Goal: Information Seeking & Learning: Learn about a topic

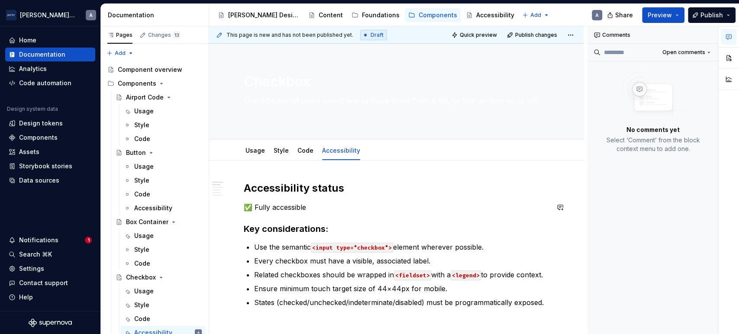
scroll to position [80, 0]
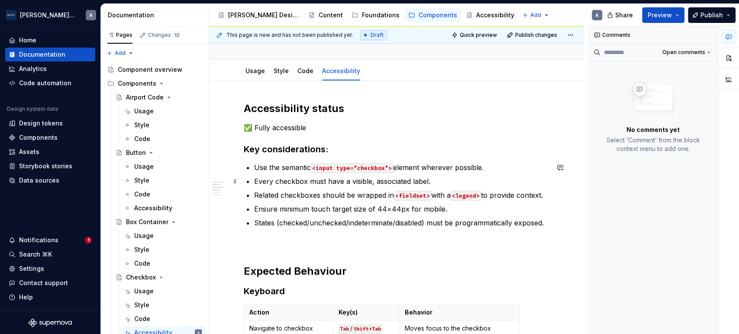
click at [443, 179] on p "Every checkbox must have a visible, associated label." at bounding box center [401, 181] width 295 height 10
click at [452, 183] on p "Every checkbox must have a visible, associated label." at bounding box center [401, 181] width 295 height 10
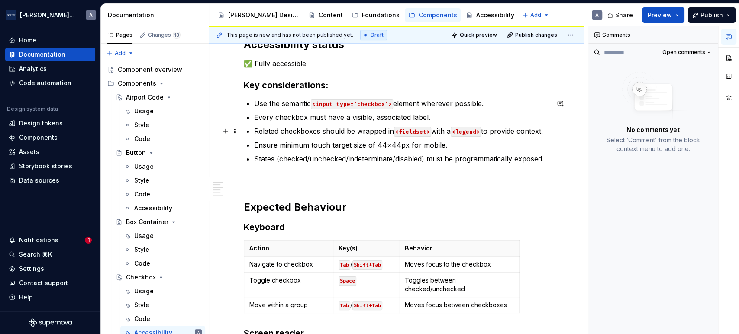
scroll to position [160, 0]
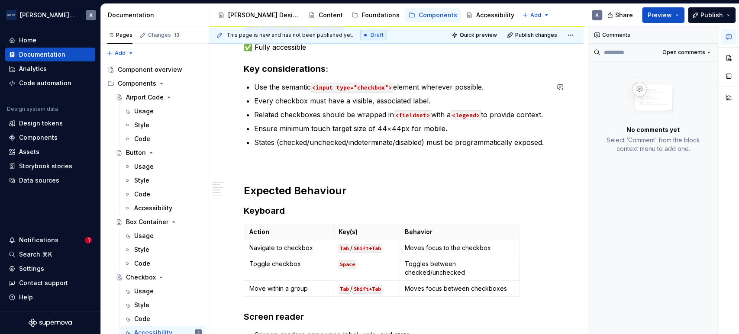
click at [413, 176] on div "Accessibility status ✅ Fully accessible Key considerations: Use the semantic <i…" at bounding box center [396, 250] width 305 height 458
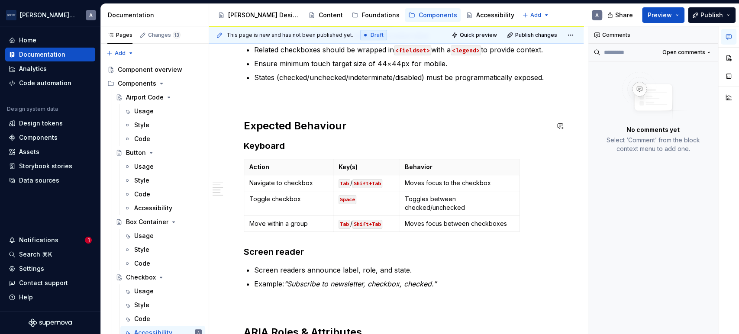
scroll to position [240, 0]
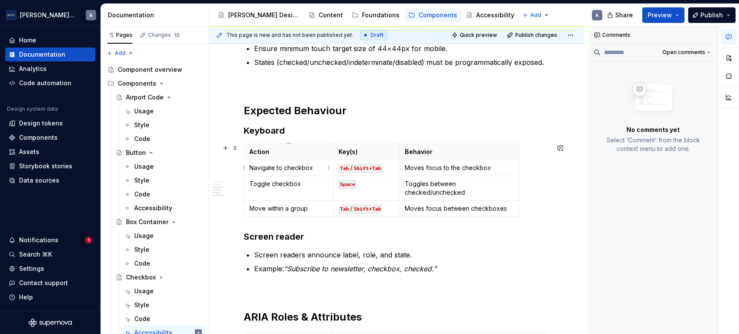
click at [321, 167] on p "Navigate to checkbox" at bounding box center [288, 168] width 78 height 9
click at [468, 204] on td "Moves focus between checkboxes" at bounding box center [459, 209] width 120 height 16
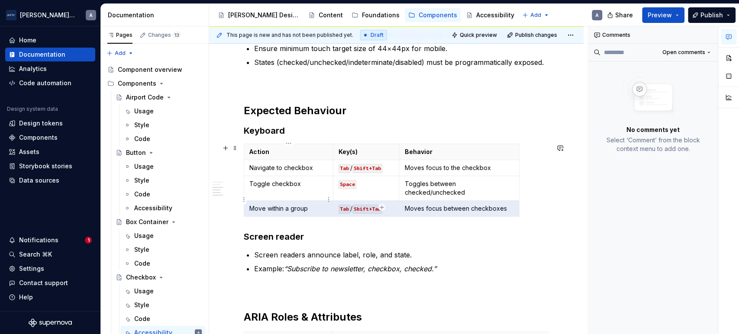
drag, startPoint x: 501, startPoint y: 197, endPoint x: 284, endPoint y: 199, distance: 217.4
click at [284, 201] on tr "Move within a group Tab / Shift+Tab Moves focus between checkboxes" at bounding box center [381, 209] width 275 height 16
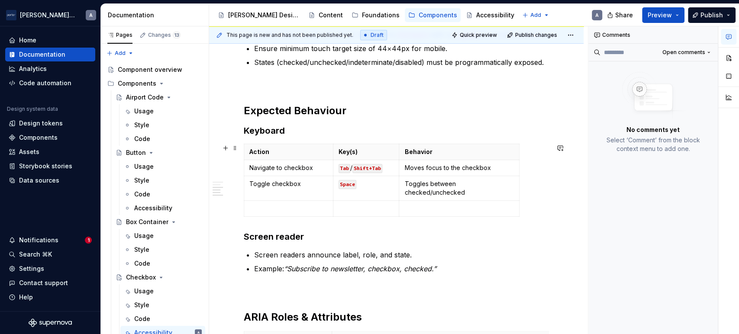
click at [560, 200] on div "Accessibility status ✅ Fully accessible Key considerations: Use the semantic <i…" at bounding box center [396, 215] width 375 height 590
click at [501, 204] on p at bounding box center [459, 208] width 110 height 9
drag, startPoint x: 502, startPoint y: 199, endPoint x: 480, endPoint y: 201, distance: 22.7
click at [480, 204] on p at bounding box center [459, 208] width 110 height 9
click at [515, 201] on html "[PERSON_NAME] Airlines A Home Documentation Analytics Code automation Design sy…" at bounding box center [369, 167] width 739 height 334
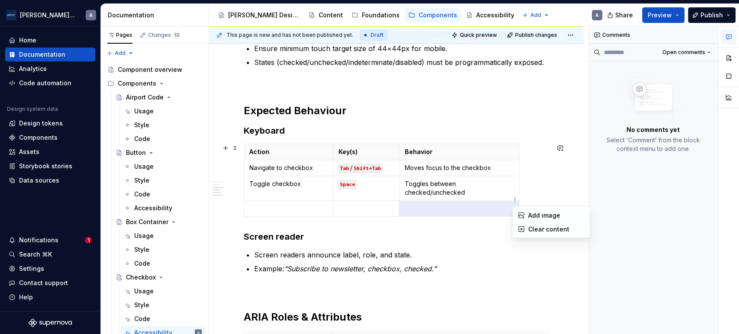
click at [269, 195] on html "[PERSON_NAME] Airlines A Home Documentation Analytics Code automation Design sy…" at bounding box center [369, 167] width 739 height 334
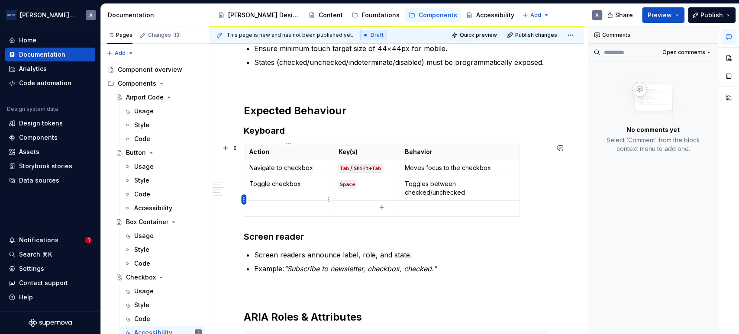
click at [241, 197] on html "[PERSON_NAME] Airlines A Home Documentation Analytics Code automation Design sy…" at bounding box center [369, 167] width 739 height 334
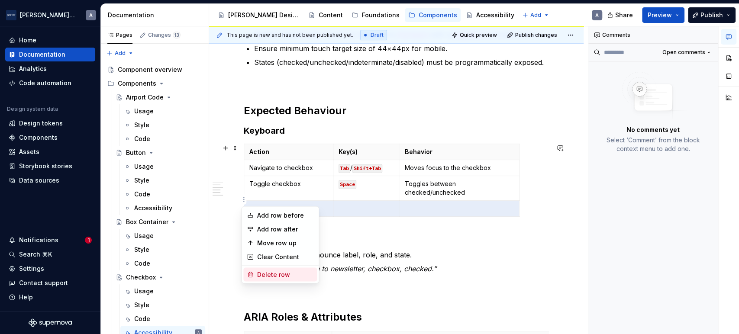
click at [275, 277] on div "Delete row" at bounding box center [285, 274] width 56 height 9
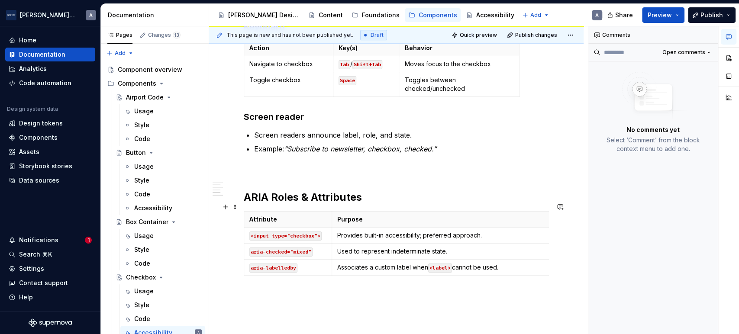
scroll to position [317, 0]
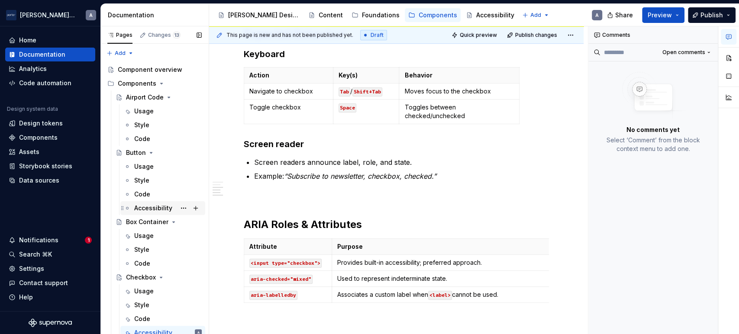
click at [155, 210] on div "Accessibility" at bounding box center [153, 208] width 38 height 9
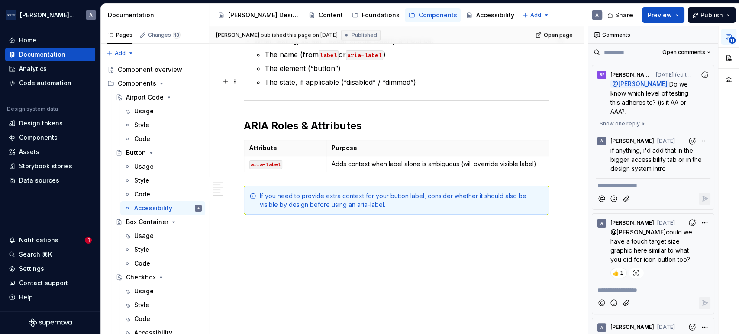
scroll to position [614, 0]
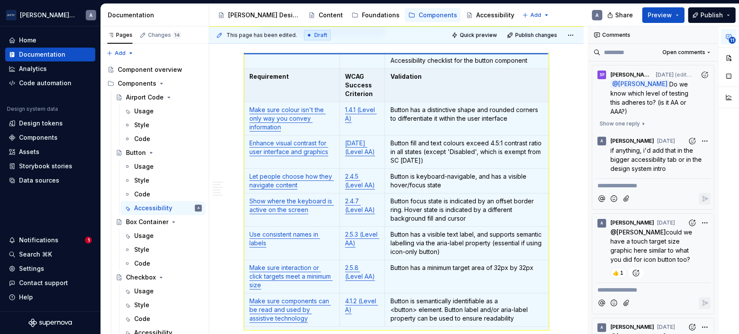
scroll to position [755, 0]
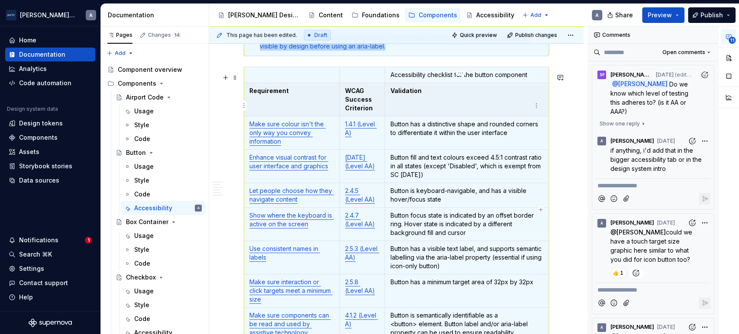
click at [488, 116] on th "Validation" at bounding box center [467, 99] width 164 height 33
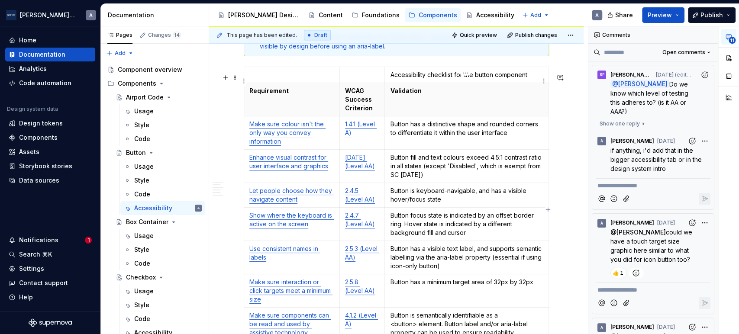
click at [474, 79] on p "Accessibility checklist for the button component" at bounding box center [466, 75] width 153 height 9
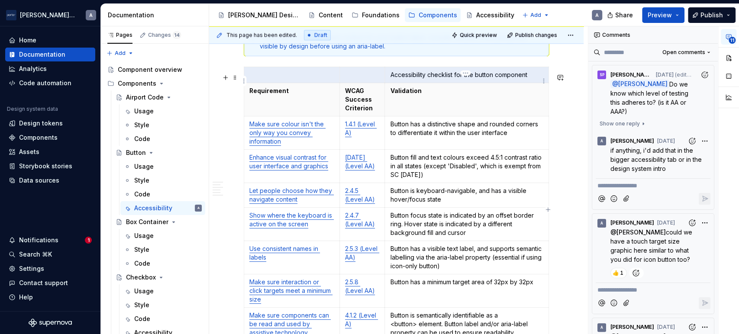
drag, startPoint x: 329, startPoint y: 81, endPoint x: 404, endPoint y: 82, distance: 75.4
click at [404, 82] on tr "Accessibility checklist for the button component" at bounding box center [396, 75] width 305 height 16
click at [545, 81] on html "[PERSON_NAME] Airlines A Home Documentation Analytics Code automation Design sy…" at bounding box center [369, 167] width 739 height 334
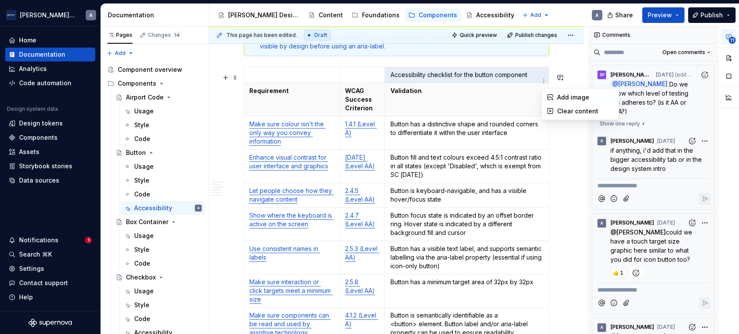
click at [246, 82] on html "[PERSON_NAME] Airlines A Home Documentation Analytics Code automation Design sy…" at bounding box center [369, 167] width 739 height 334
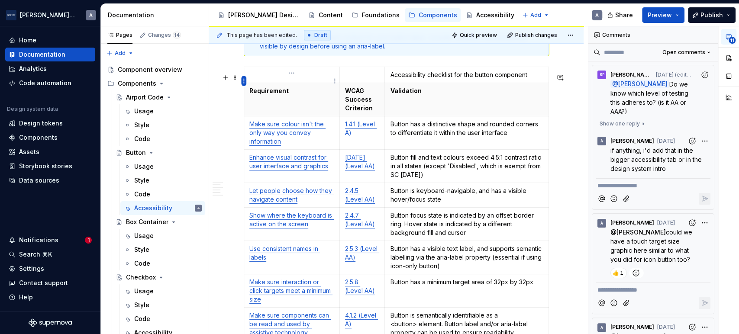
click at [243, 81] on html "[PERSON_NAME] Airlines A Home Documentation Analytics Code automation Design sy…" at bounding box center [369, 167] width 739 height 334
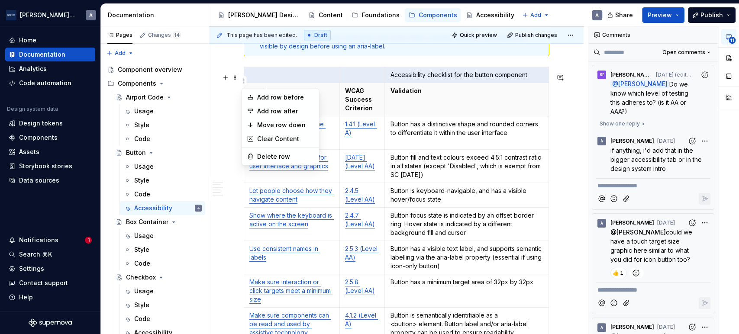
click at [350, 83] on html "[PERSON_NAME] Airlines A Home Documentation Analytics Code automation Design sy…" at bounding box center [369, 167] width 739 height 334
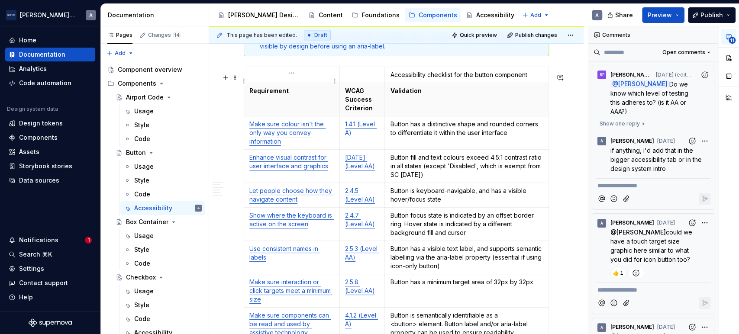
drag, startPoint x: 326, startPoint y: 82, endPoint x: 339, endPoint y: 82, distance: 13.4
click at [339, 82] on tr "Accessibility checklist for the button component" at bounding box center [396, 75] width 305 height 16
click at [446, 79] on p "Accessibility checklist for the button component" at bounding box center [466, 75] width 153 height 9
click at [262, 79] on p at bounding box center [291, 75] width 85 height 9
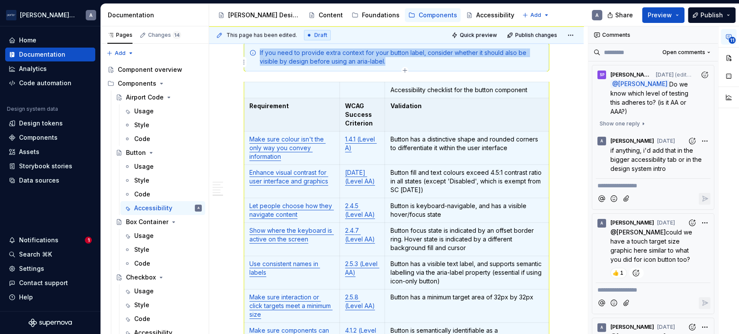
scroll to position [697, 0]
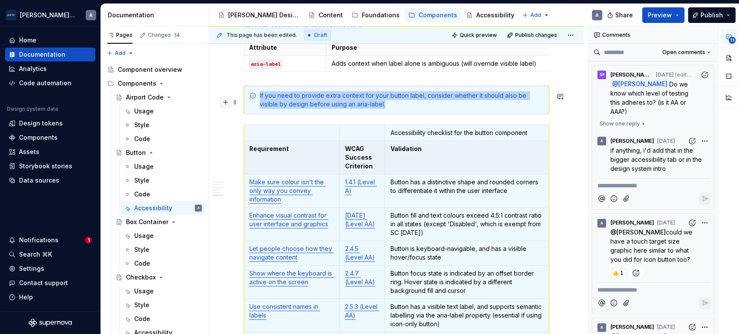
click at [226, 96] on button "button" at bounding box center [226, 102] width 12 height 12
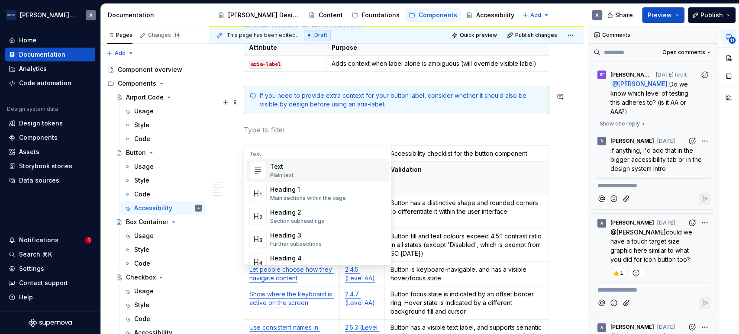
click at [423, 152] on td "Accessibility checklist for the button component" at bounding box center [467, 153] width 164 height 16
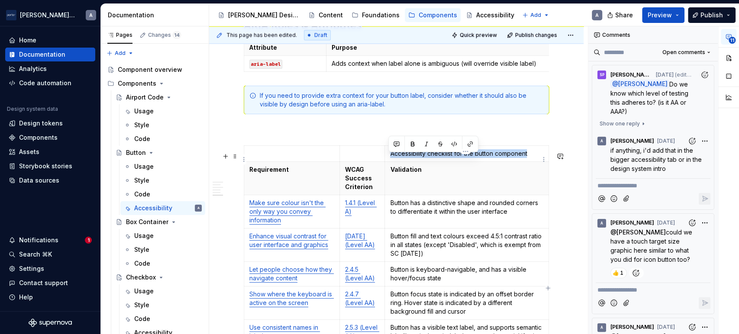
drag, startPoint x: 527, startPoint y: 159, endPoint x: 388, endPoint y: 162, distance: 138.6
click at [388, 162] on td "Accessibility checklist for the button component" at bounding box center [467, 153] width 164 height 16
copy p "Accessibility checklist for the button component"
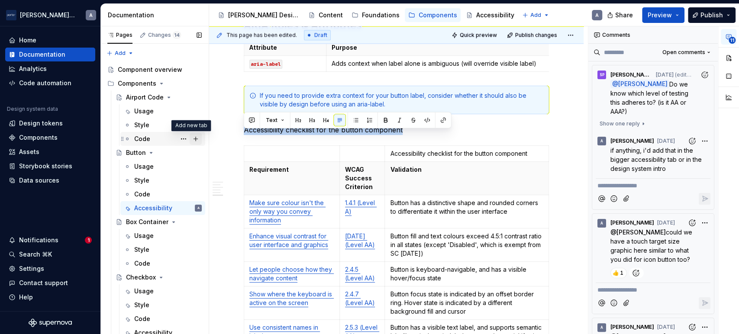
drag, startPoint x: 409, startPoint y: 133, endPoint x: 188, endPoint y: 133, distance: 220.8
click at [188, 133] on div "Pages Changes 14 Add Accessibility guide for tree Page tree. Navigate the tree …" at bounding box center [420, 182] width 638 height 312
click at [263, 116] on button "Text" at bounding box center [275, 120] width 26 height 12
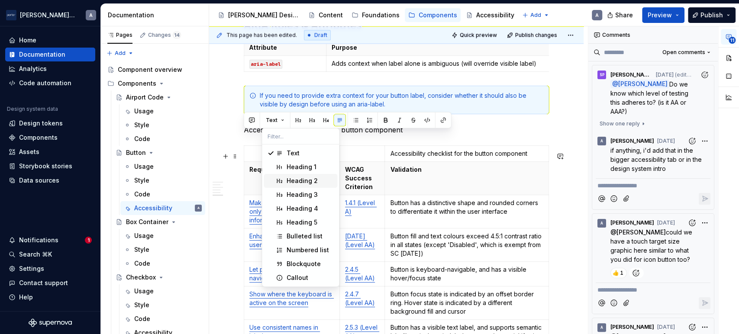
click at [313, 185] on div "Heading 2" at bounding box center [301, 181] width 31 height 9
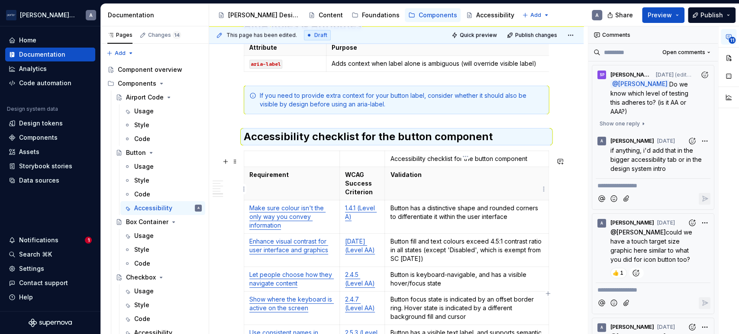
click at [426, 173] on th "Validation" at bounding box center [467, 183] width 164 height 33
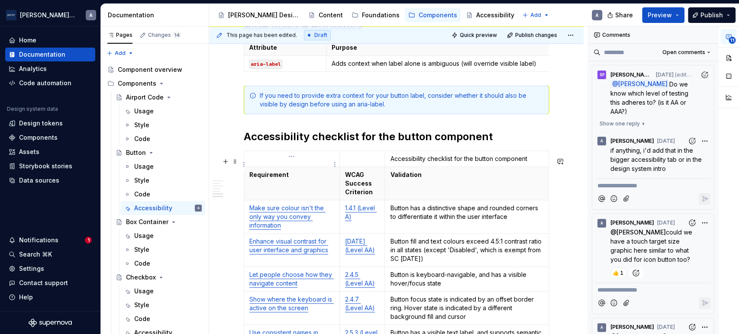
click at [291, 160] on p at bounding box center [291, 159] width 85 height 9
click at [245, 163] on html "[PERSON_NAME] Airlines A Home Documentation Analytics Code automation Design sy…" at bounding box center [369, 167] width 739 height 334
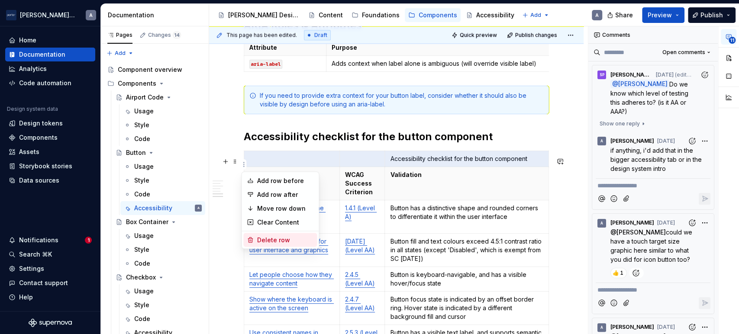
click at [291, 242] on div "Delete row" at bounding box center [285, 240] width 56 height 9
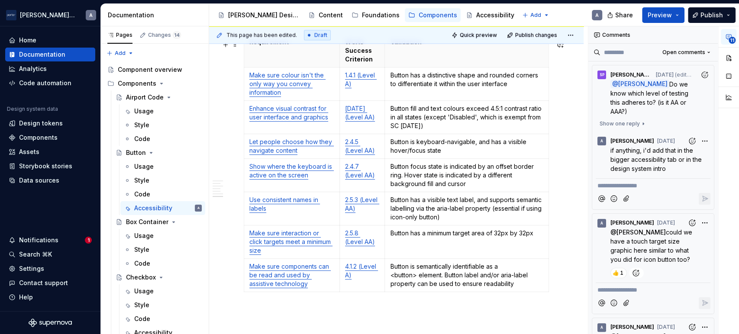
scroll to position [730, 0]
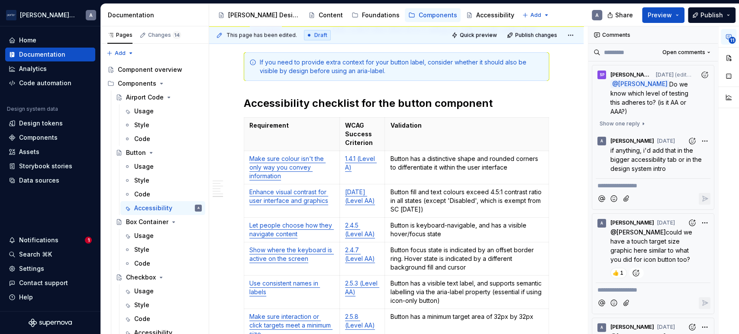
type textarea "*"
click at [494, 107] on h2 "Accessibility checklist for the button component" at bounding box center [396, 104] width 305 height 14
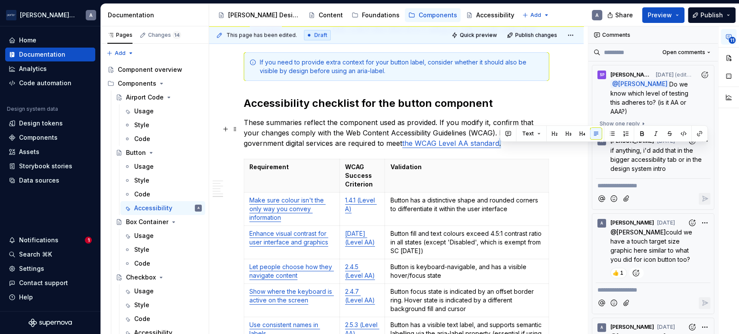
drag, startPoint x: 516, startPoint y: 149, endPoint x: 498, endPoint y: 146, distance: 17.5
click at [498, 146] on p "These summaries reflect the component used as provided. If you modify it, confi…" at bounding box center [396, 132] width 305 height 31
click at [394, 139] on p "These summaries reflect the component used as provided. If you modify it, confi…" at bounding box center [396, 132] width 305 height 31
drag, startPoint x: 519, startPoint y: 149, endPoint x: 498, endPoint y: 141, distance: 22.1
click at [498, 141] on p "These summaries reflect the component used as provided. If you modify it, confi…" at bounding box center [396, 132] width 305 height 31
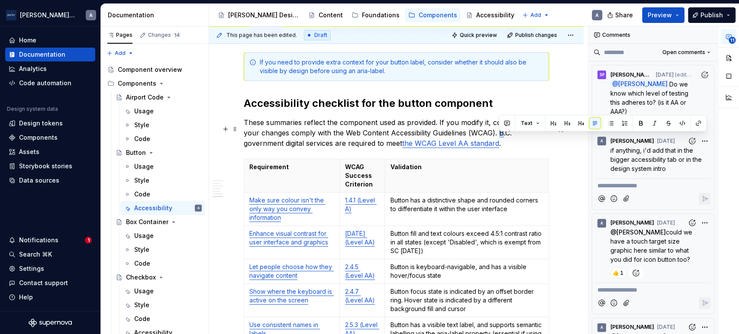
click at [498, 141] on p "These summaries reflect the component used as provided. If you modify it, confi…" at bounding box center [396, 132] width 305 height 31
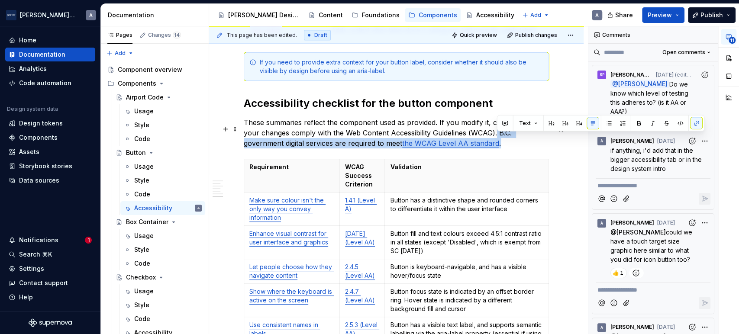
drag, startPoint x: 496, startPoint y: 141, endPoint x: 508, endPoint y: 150, distance: 15.4
click at [508, 149] on p "These summaries reflect the component used as provided. If you modify it, confi…" at bounding box center [396, 132] width 305 height 31
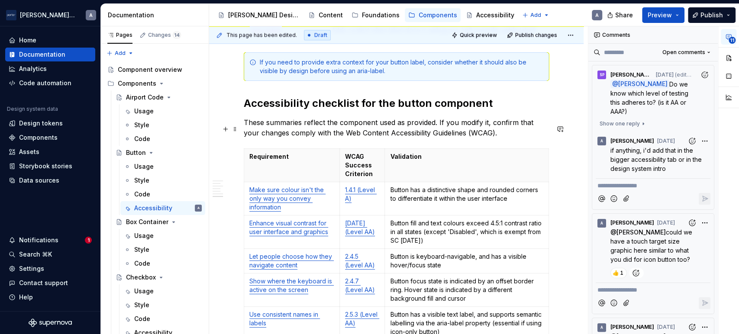
click at [346, 138] on p "These summaries reflect the component used as provided. If you modify it, confi…" at bounding box center [396, 127] width 305 height 21
click at [303, 136] on p "These summaries reflect the component used as provided. If you modify it, confi…" at bounding box center [396, 127] width 305 height 21
click at [727, 58] on button "button" at bounding box center [729, 58] width 16 height 16
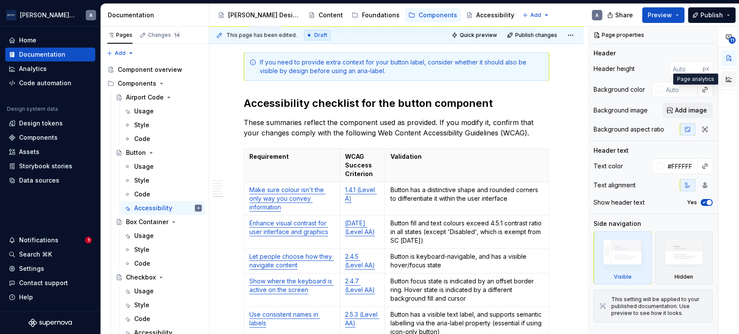
click at [733, 82] on button "button" at bounding box center [729, 79] width 16 height 16
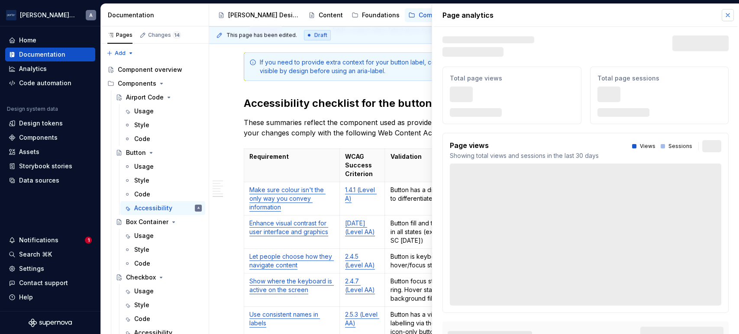
click at [722, 13] on button "button" at bounding box center [728, 15] width 12 height 12
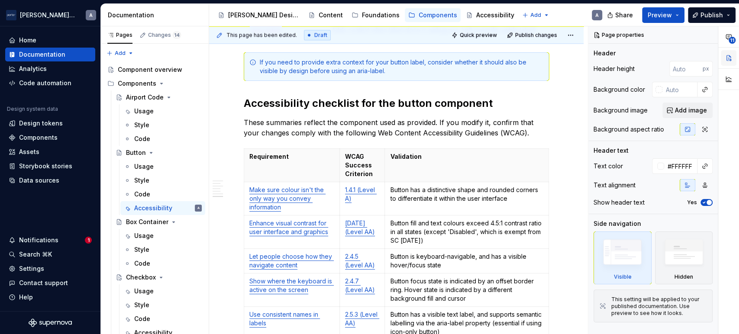
click at [729, 60] on button "button" at bounding box center [729, 58] width 16 height 16
click at [270, 135] on p "These summaries reflect the component used as provided. If you modify it, confi…" at bounding box center [396, 127] width 305 height 21
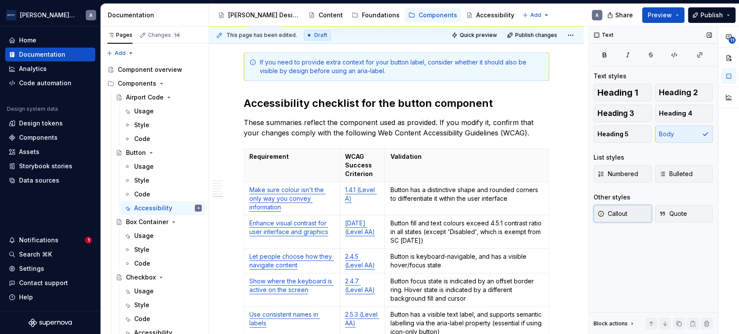
click at [609, 207] on button "Callout" at bounding box center [623, 213] width 58 height 17
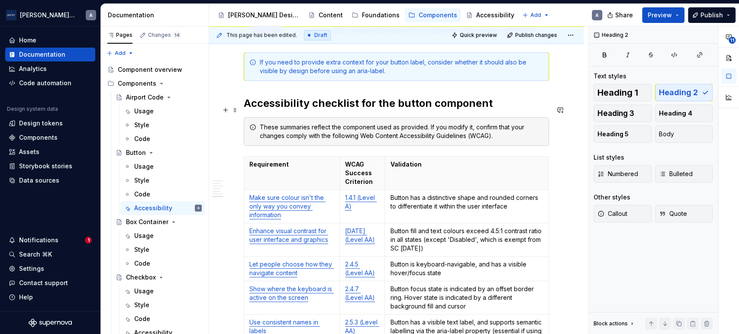
click at [506, 110] on h2 "Accessibility checklist for the button component" at bounding box center [396, 104] width 305 height 14
click at [310, 131] on div "These summaries reflect the component used as provided. If you modify it, confi…" at bounding box center [402, 131] width 284 height 17
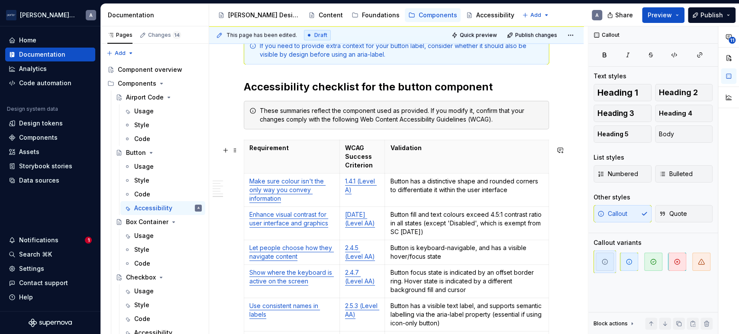
scroll to position [730, 0]
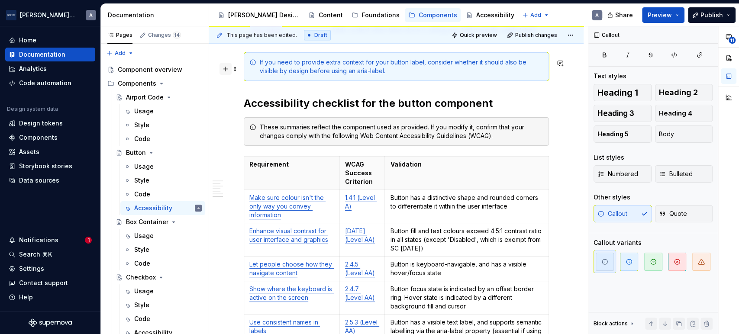
click at [225, 71] on button "button" at bounding box center [226, 69] width 12 height 12
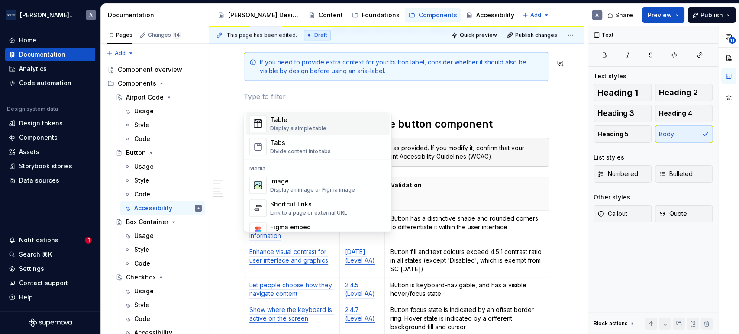
scroll to position [240, 0]
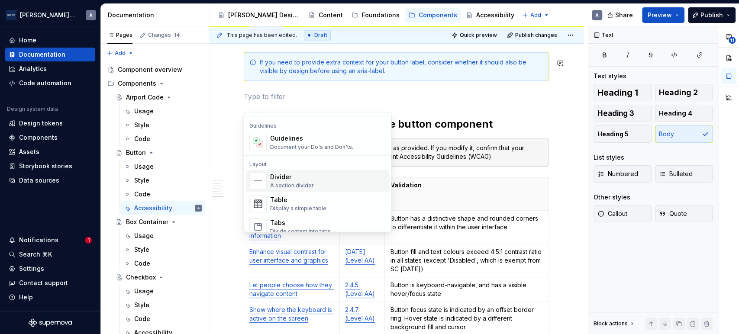
click at [288, 179] on div "Divider" at bounding box center [292, 177] width 44 height 9
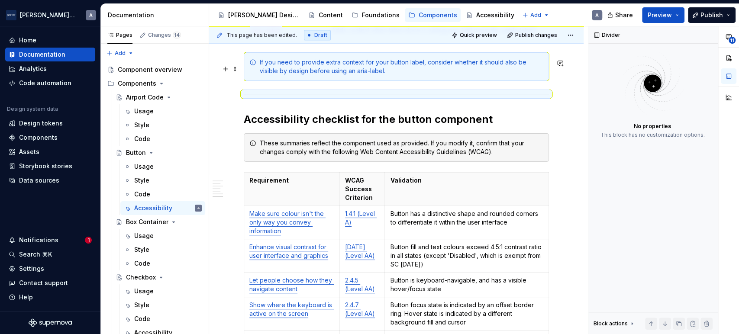
click at [298, 81] on div "If you need to provide extra context for your button label, consider whether it…" at bounding box center [396, 66] width 305 height 29
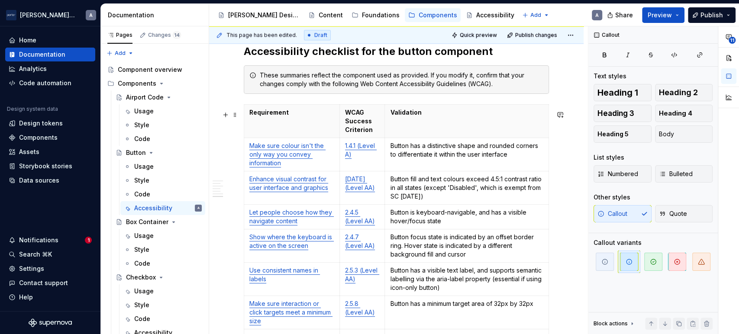
scroll to position [705, 0]
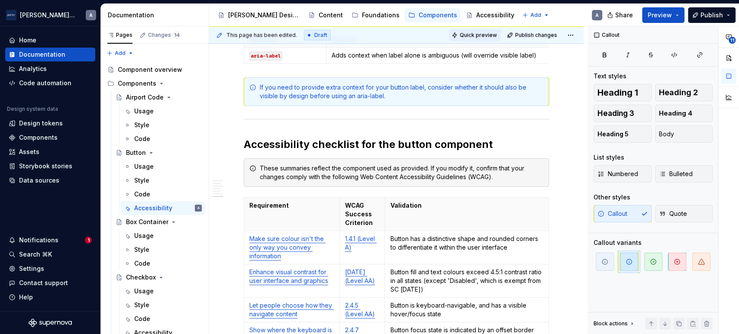
click at [473, 39] on button "Quick preview" at bounding box center [475, 35] width 52 height 12
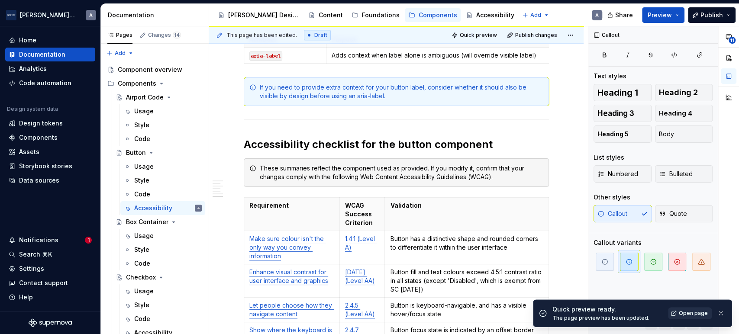
click at [700, 315] on span "Open page" at bounding box center [693, 313] width 29 height 7
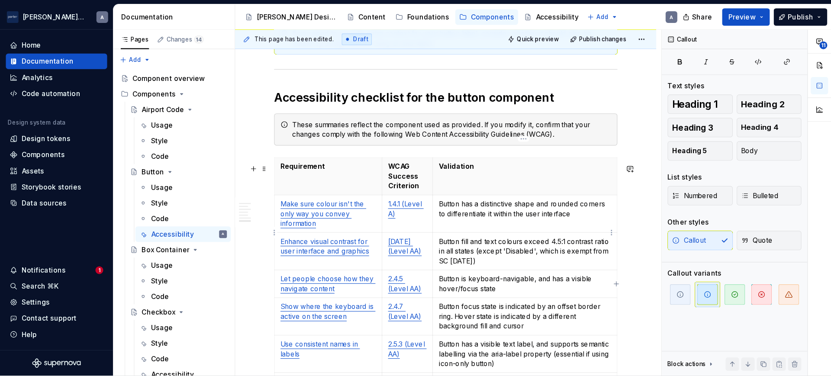
scroll to position [785, 0]
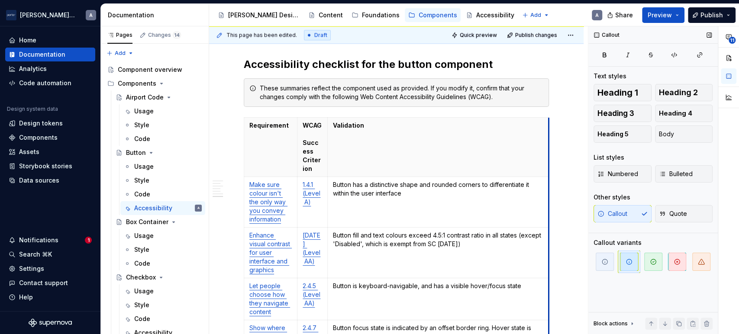
drag, startPoint x: 547, startPoint y: 145, endPoint x: 603, endPoint y: 148, distance: 56.4
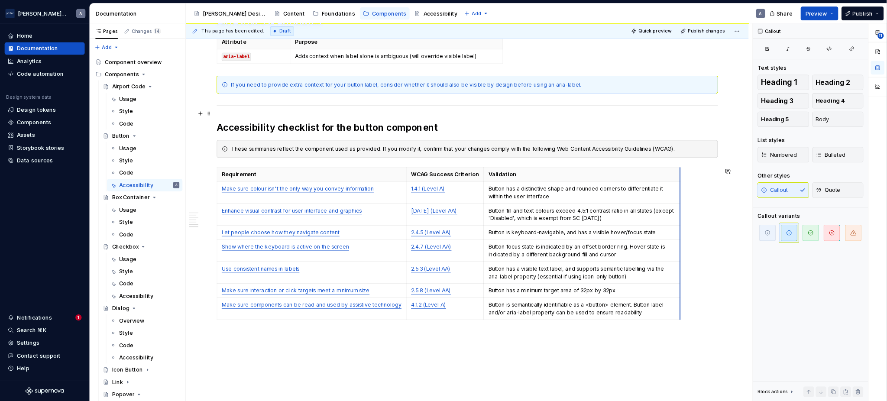
scroll to position [745, 0]
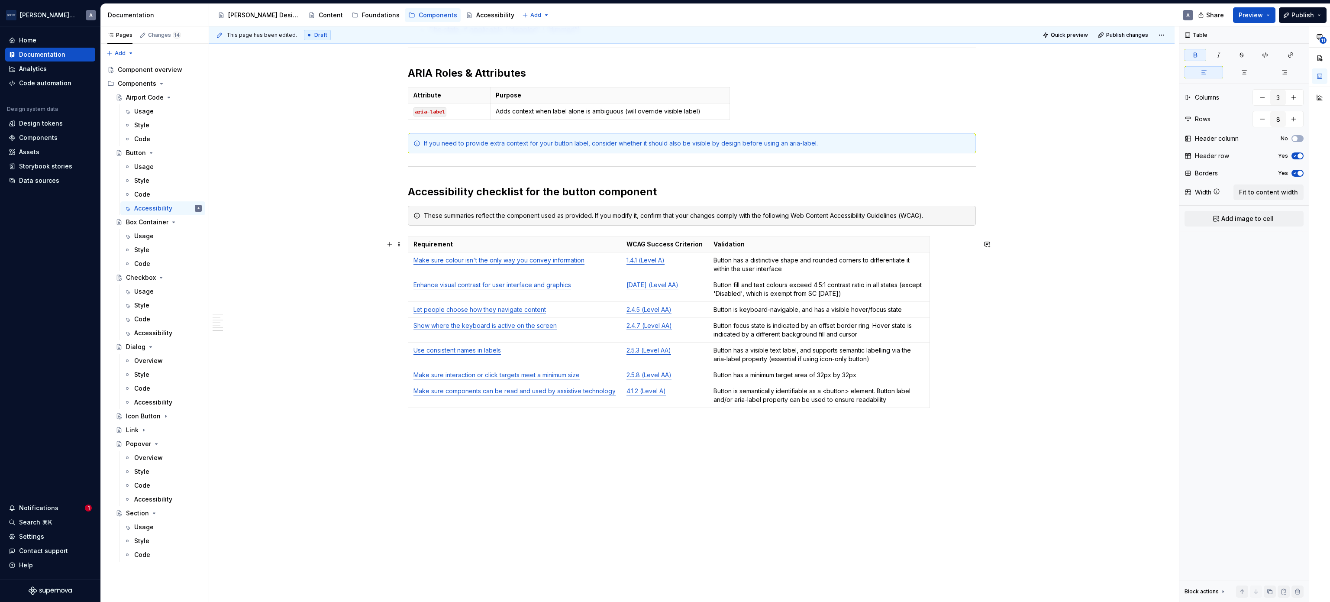
click at [739, 241] on div "Requirement WCAG Success Criterion Validation Make sure colour isn't the only w…" at bounding box center [692, 323] width 568 height 175
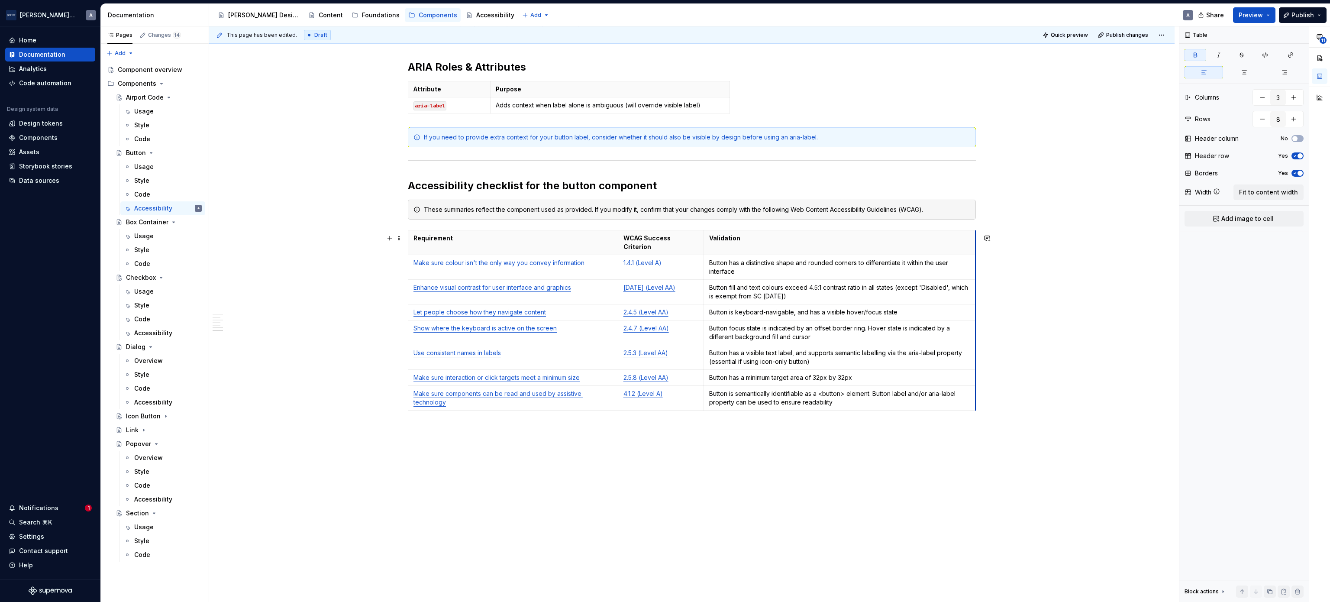
drag, startPoint x: 922, startPoint y: 258, endPoint x: 972, endPoint y: 276, distance: 53.8
click at [739, 317] on div "**********" at bounding box center [692, 15] width 966 height 1179
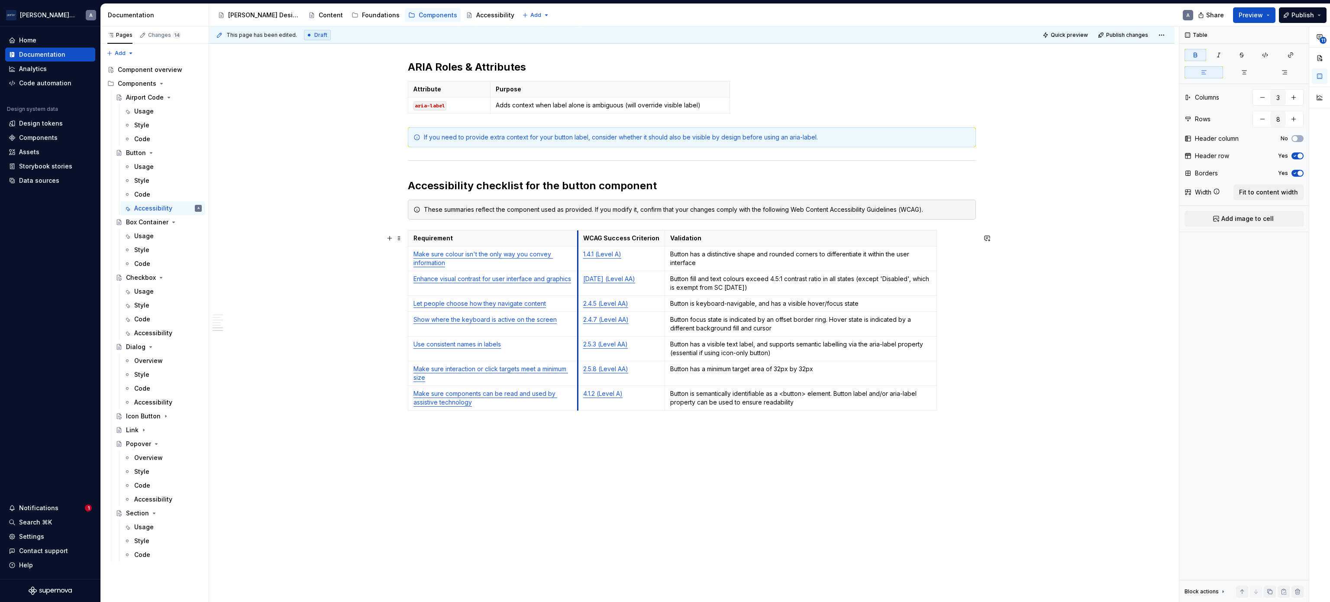
drag, startPoint x: 617, startPoint y: 247, endPoint x: 575, endPoint y: 246, distance: 41.1
click at [578, 246] on th "WCAG Success Criterion" at bounding box center [621, 238] width 87 height 16
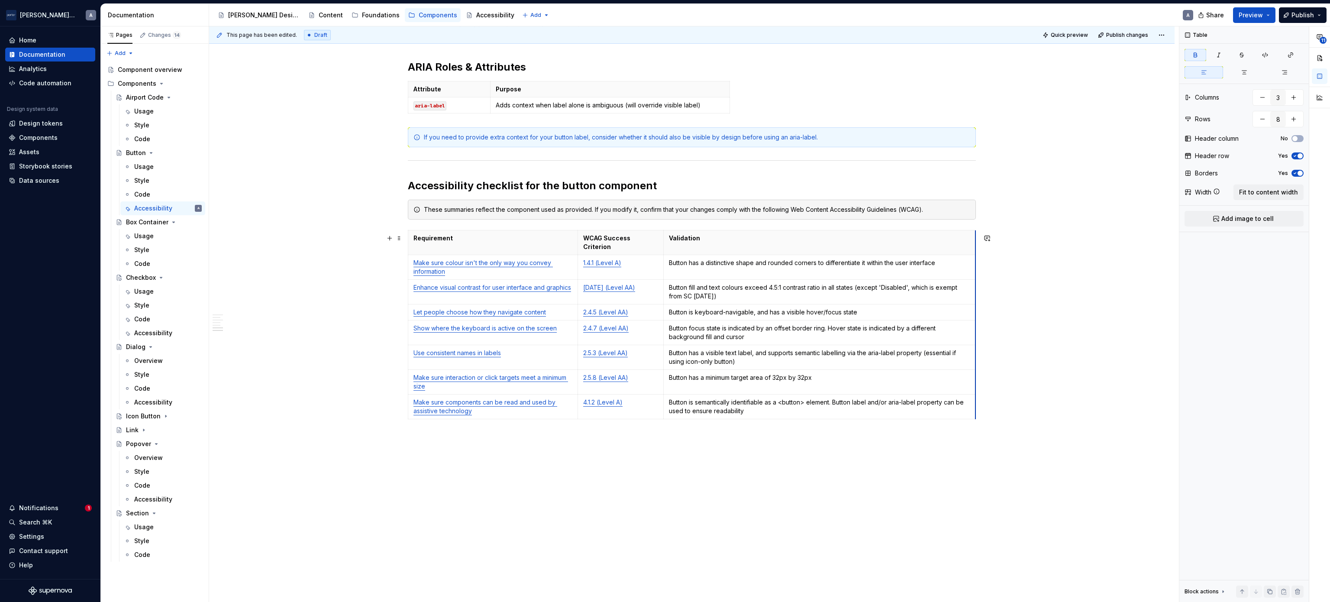
drag, startPoint x: 931, startPoint y: 242, endPoint x: 971, endPoint y: 255, distance: 42.4
click at [739, 197] on span "Fit to content width" at bounding box center [1268, 192] width 59 height 9
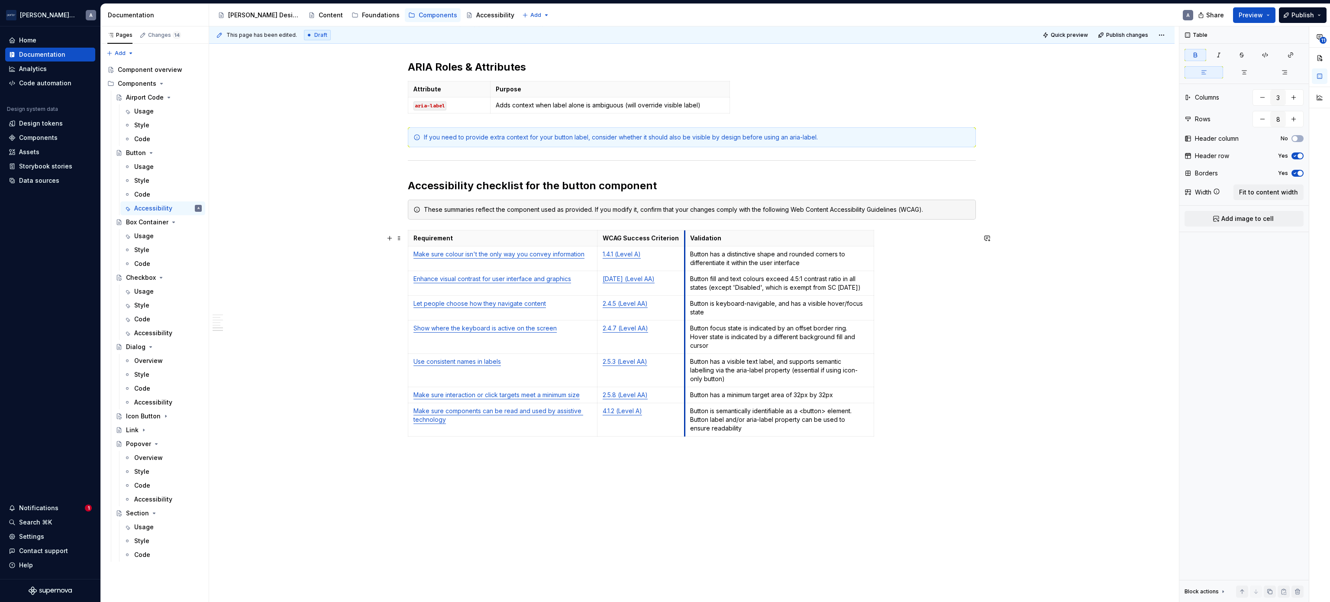
drag, startPoint x: 785, startPoint y: 248, endPoint x: 682, endPoint y: 255, distance: 102.5
click at [682, 255] on tbody "Requirement WCAG Success Criterion Validation Make sure colour isn't the only w…" at bounding box center [641, 333] width 466 height 206
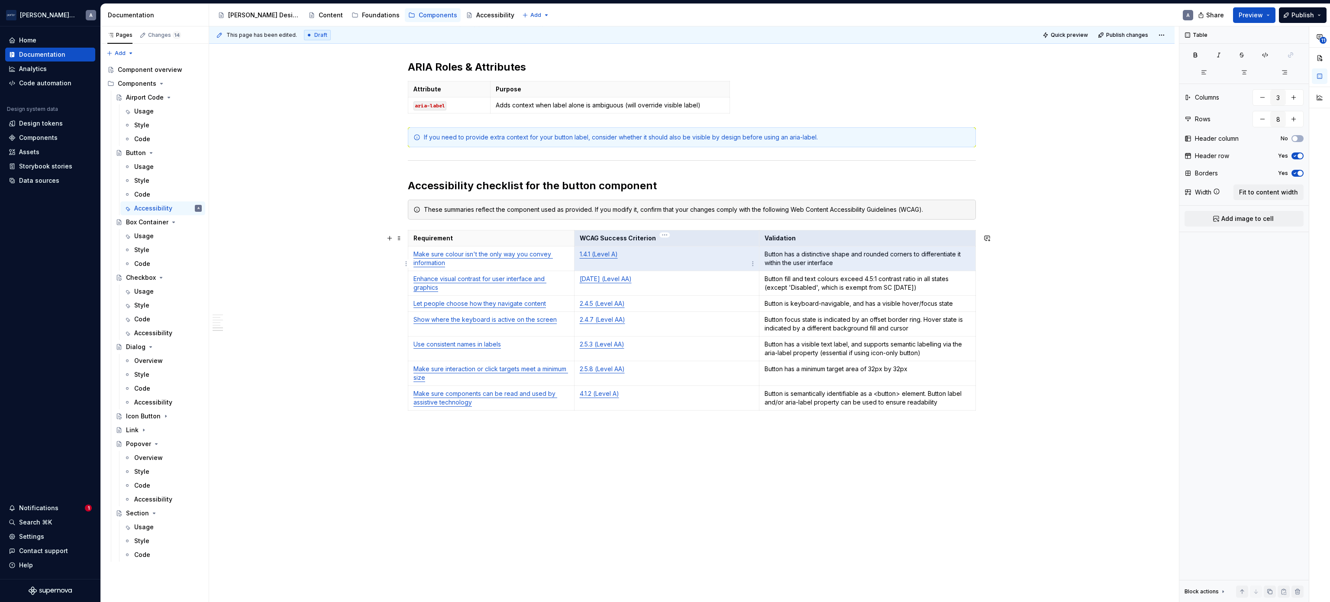
drag, startPoint x: 759, startPoint y: 240, endPoint x: 740, endPoint y: 255, distance: 24.4
click at [739, 255] on tbody "Requirement WCAG Success Criterion Validation Make sure colour isn't the only w…" at bounding box center [692, 320] width 568 height 180
click at [739, 241] on strong "Validation" at bounding box center [780, 237] width 31 height 7
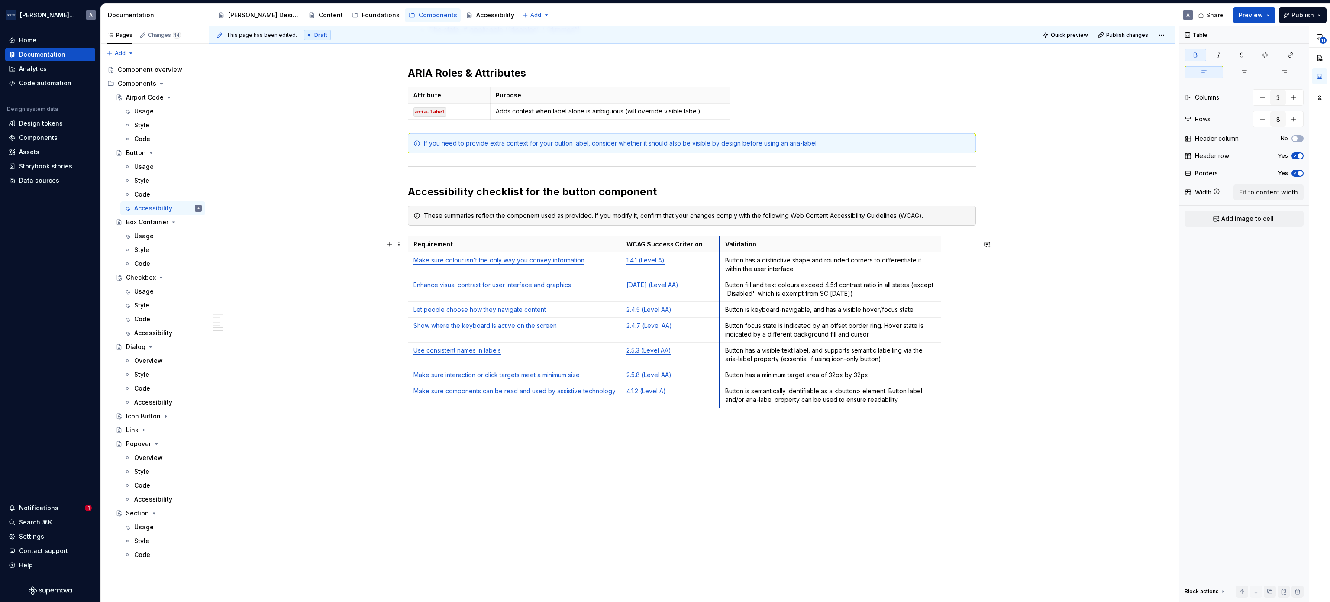
drag, startPoint x: 756, startPoint y: 236, endPoint x: 669, endPoint y: 242, distance: 86.8
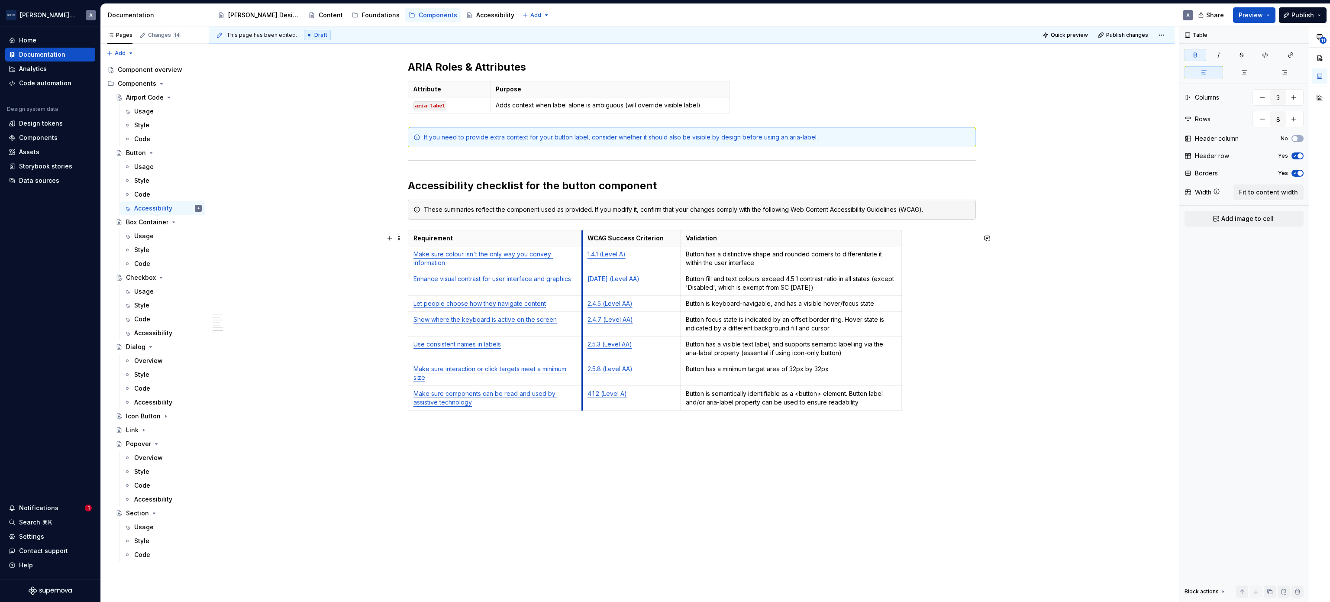
drag, startPoint x: 617, startPoint y: 239, endPoint x: 580, endPoint y: 242, distance: 36.9
click at [582, 242] on th "WCAG Success Criterion" at bounding box center [631, 238] width 99 height 16
click at [739, 236] on div "Requirement WCAG Success Criterion Validation Make sure colour isn't the only w…" at bounding box center [692, 322] width 568 height 184
drag, startPoint x: 899, startPoint y: 241, endPoint x: 921, endPoint y: 241, distance: 21.6
click at [739, 241] on div "Requirement WCAG Success Criterion Validation Make sure colour isn't the only w…" at bounding box center [692, 322] width 568 height 184
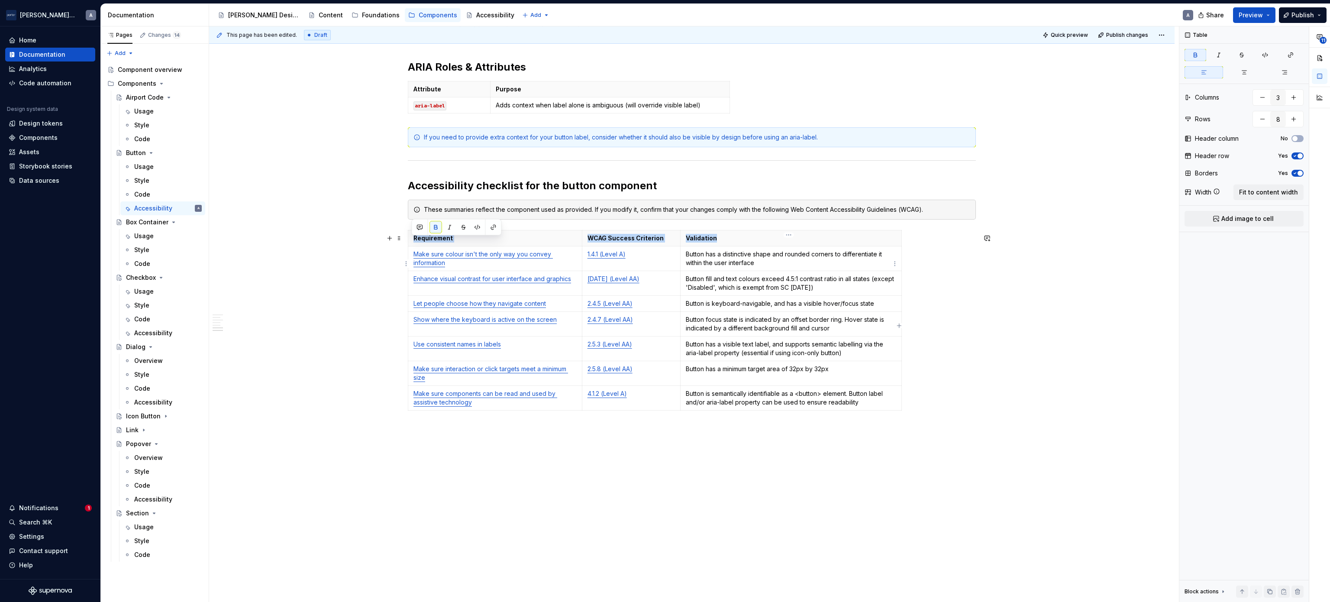
click at [739, 252] on td "Button has a distinctive shape and rounded corners to differentiate it within t…" at bounding box center [791, 258] width 221 height 25
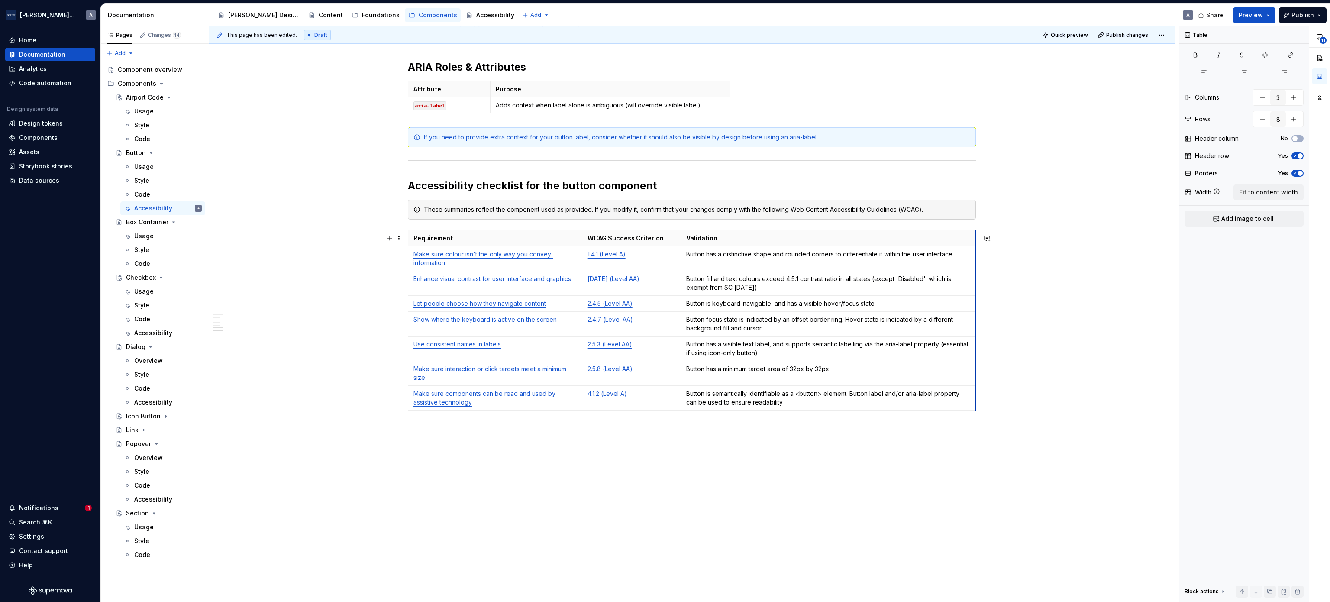
drag, startPoint x: 898, startPoint y: 240, endPoint x: 972, endPoint y: 242, distance: 74.1
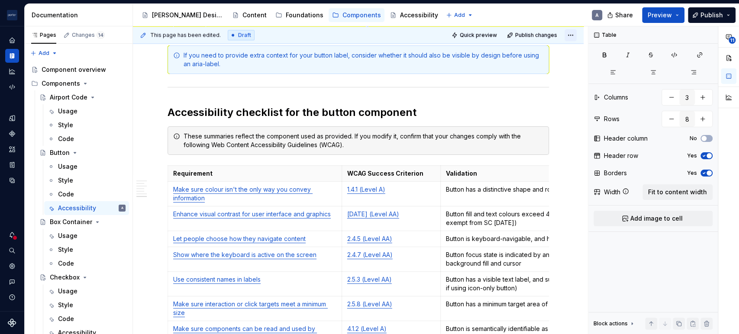
scroll to position [758, 0]
click at [485, 35] on span "Quick preview" at bounding box center [478, 35] width 37 height 7
click at [470, 35] on span "Quick preview" at bounding box center [478, 35] width 37 height 7
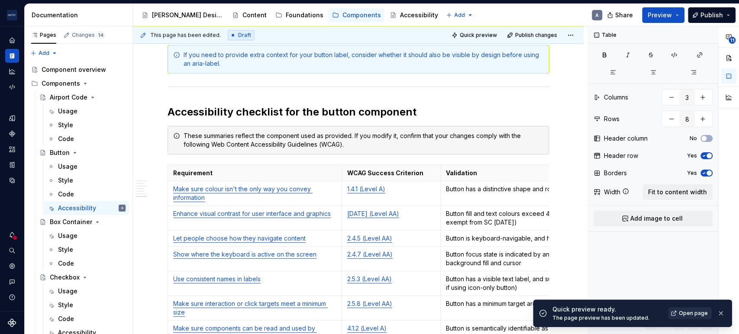
click at [700, 315] on span "Open page" at bounding box center [693, 313] width 29 height 7
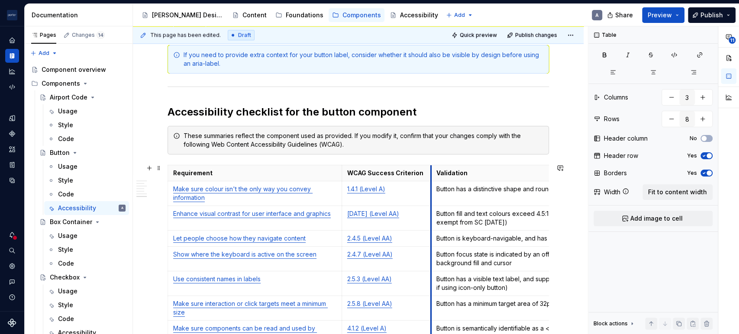
drag, startPoint x: 439, startPoint y: 170, endPoint x: 430, endPoint y: 171, distance: 9.6
type textarea "*"
